Goal: Task Accomplishment & Management: Use online tool/utility

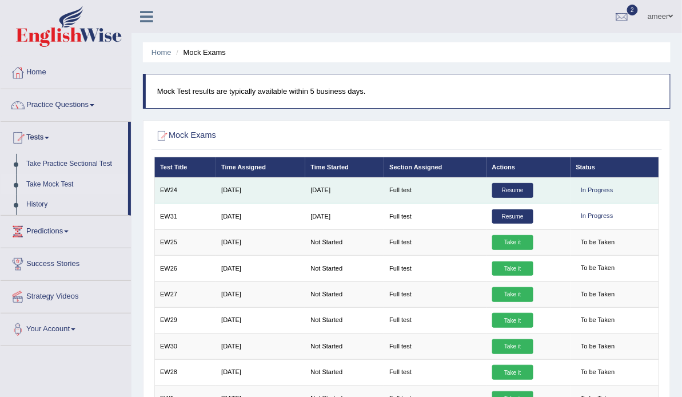
click at [516, 198] on link "Resume" at bounding box center [512, 190] width 41 height 15
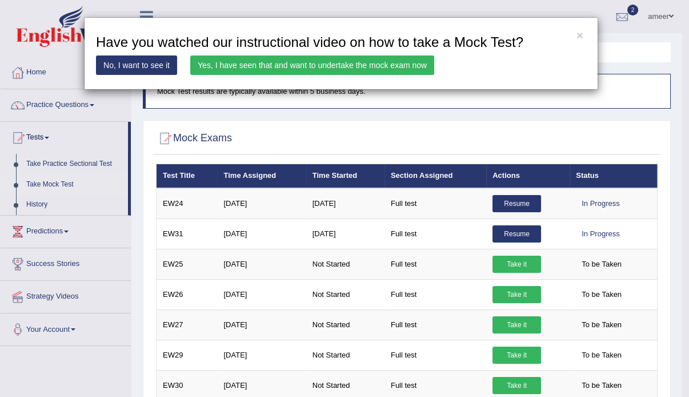
click at [331, 65] on link "Yes, I have seen that and want to undertake the mock exam now" at bounding box center [312, 64] width 244 height 19
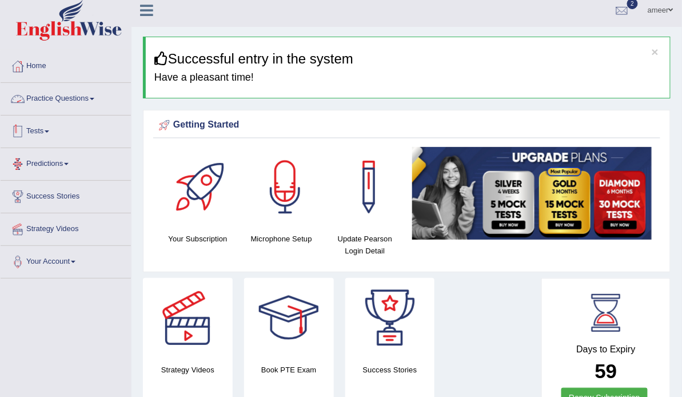
scroll to position [91, 0]
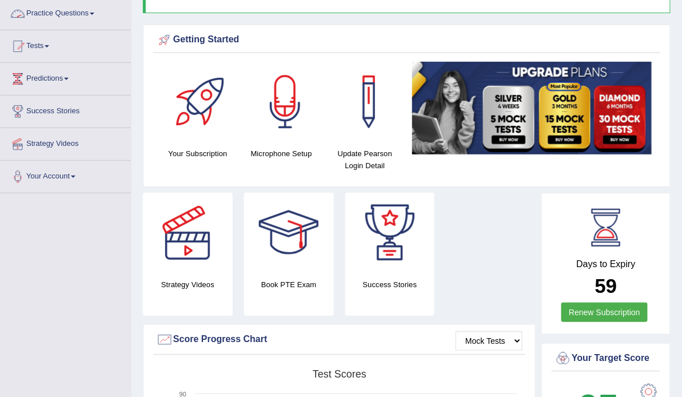
click at [49, 39] on link "Tests" at bounding box center [66, 44] width 130 height 29
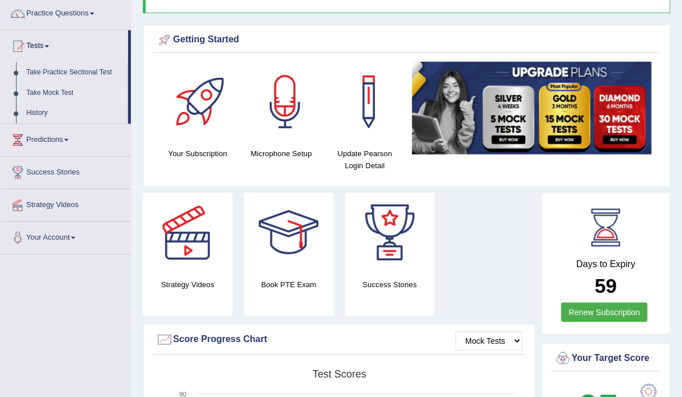
click at [65, 84] on link "Take Mock Test" at bounding box center [74, 93] width 107 height 21
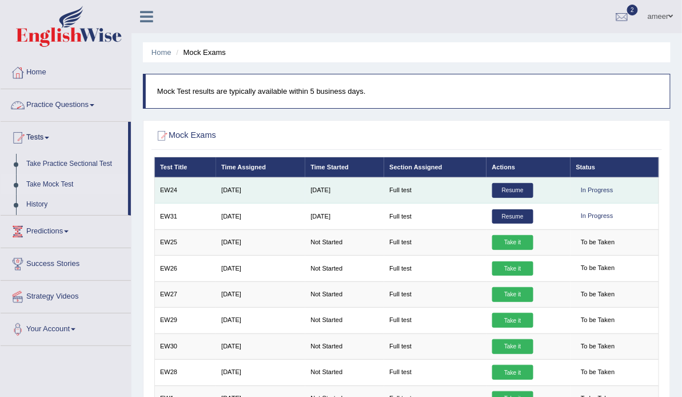
click at [523, 198] on link "Resume" at bounding box center [512, 190] width 41 height 15
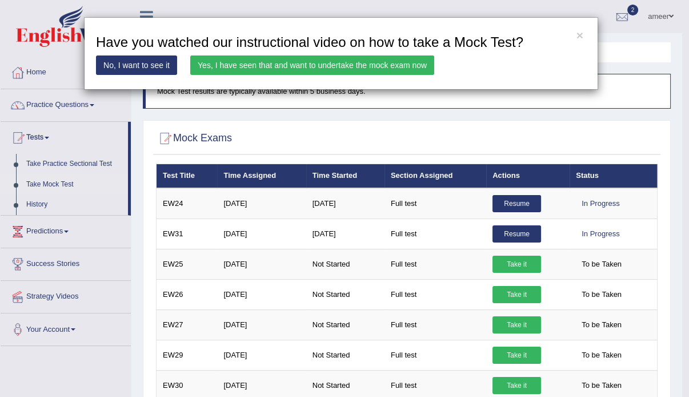
click at [355, 62] on link "Yes, I have seen that and want to undertake the mock exam now" at bounding box center [312, 64] width 244 height 19
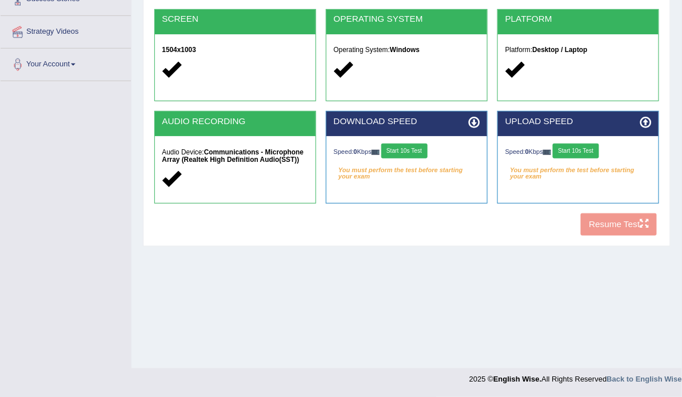
click at [422, 158] on button "Start 10s Test" at bounding box center [404, 150] width 46 height 15
click at [579, 158] on button "Start 10s Test" at bounding box center [575, 150] width 46 height 15
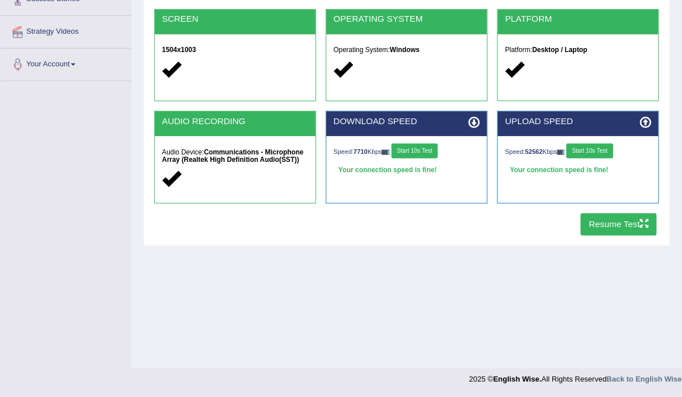
click at [588, 203] on div "UPLOAD SPEED Speed: 52562 Kbps Start 10s Test Your connection speed is fine!" at bounding box center [578, 157] width 162 height 93
click at [592, 235] on button "Resume Test" at bounding box center [618, 224] width 76 height 22
